Goal: Task Accomplishment & Management: Manage account settings

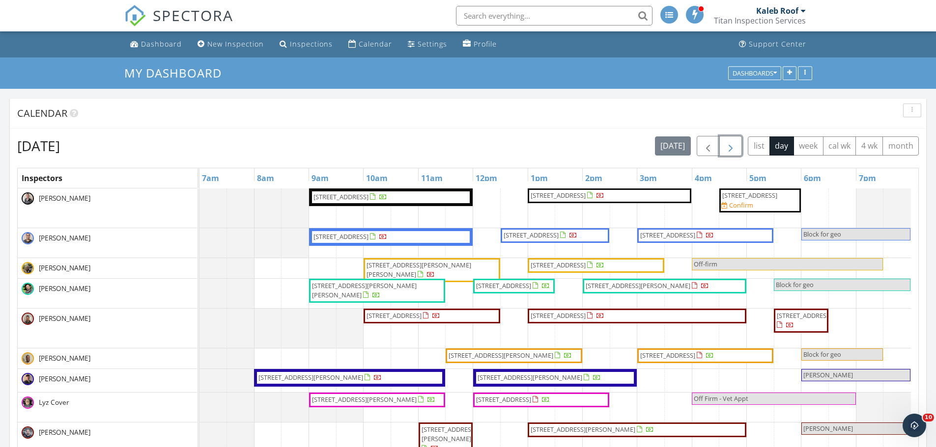
click at [735, 142] on span "button" at bounding box center [730, 146] width 12 height 12
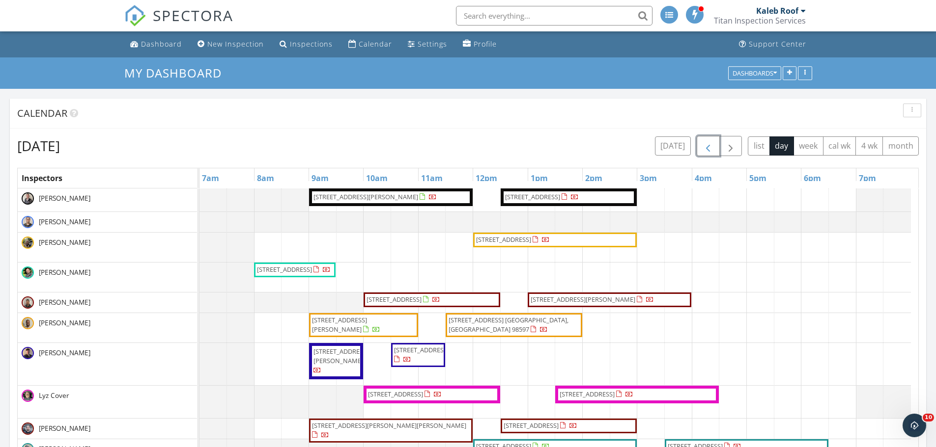
click at [712, 146] on span "button" at bounding box center [708, 146] width 12 height 12
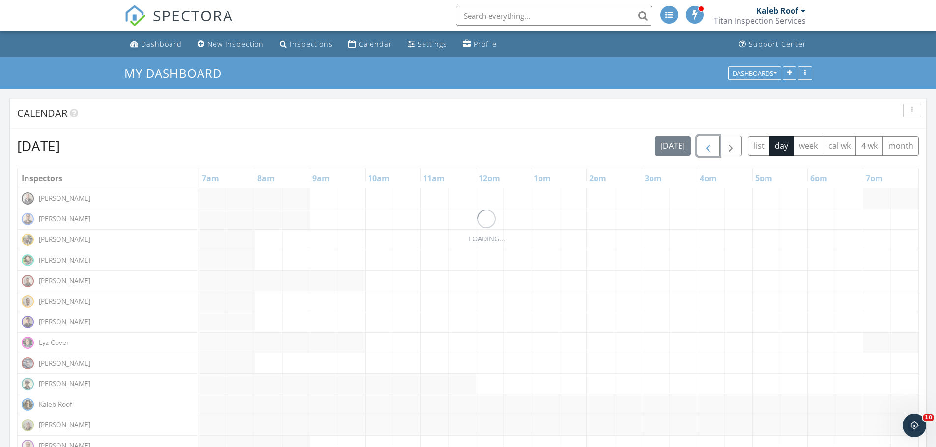
click at [712, 146] on span "button" at bounding box center [708, 146] width 12 height 12
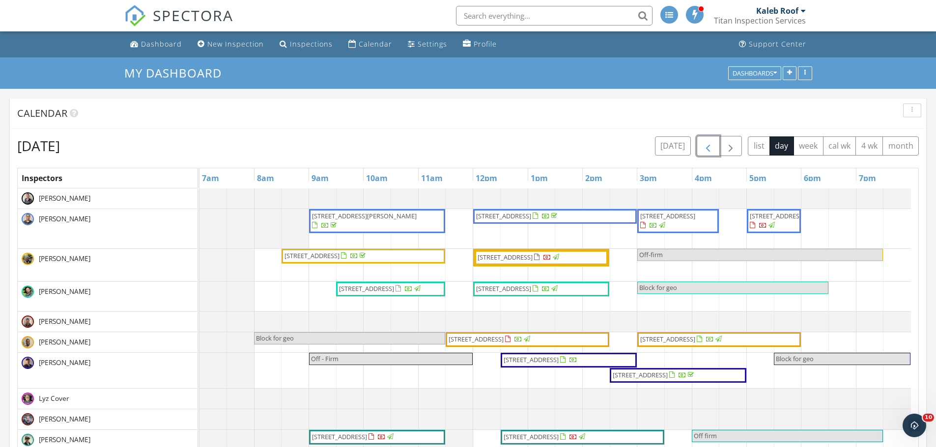
click at [702, 146] on span "button" at bounding box center [708, 146] width 12 height 12
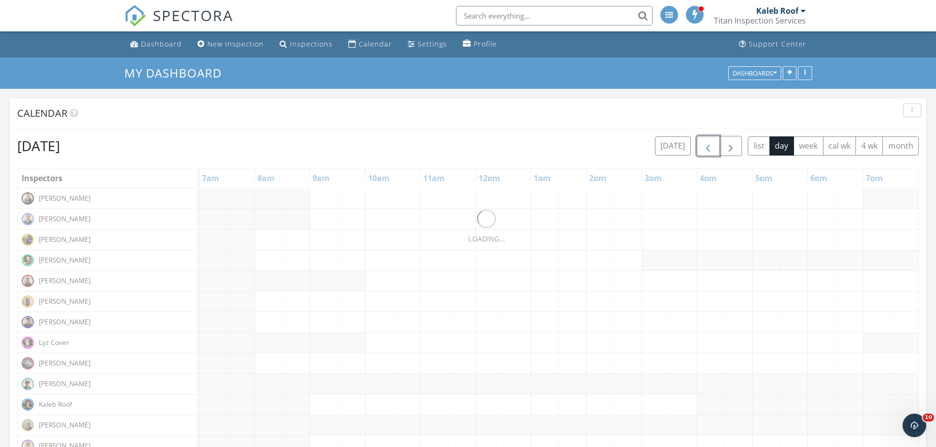
click at [702, 146] on span "button" at bounding box center [708, 146] width 12 height 12
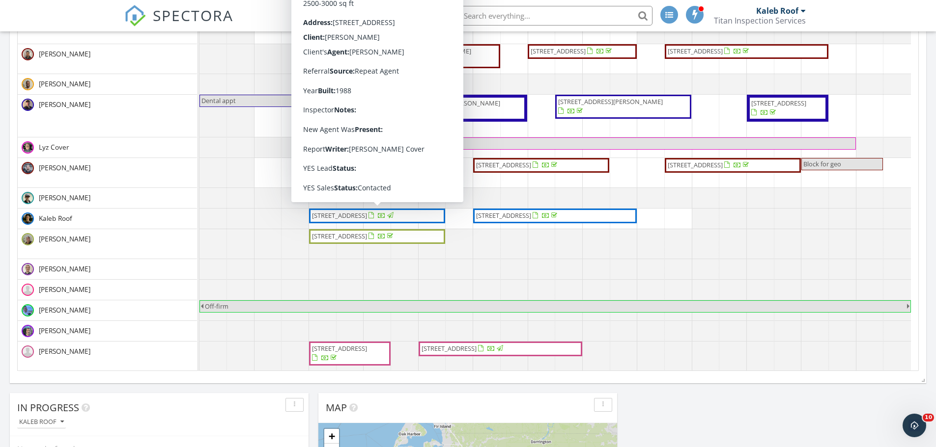
click at [367, 212] on span "[STREET_ADDRESS]" at bounding box center [339, 215] width 55 height 9
